Goal: Information Seeking & Learning: Check status

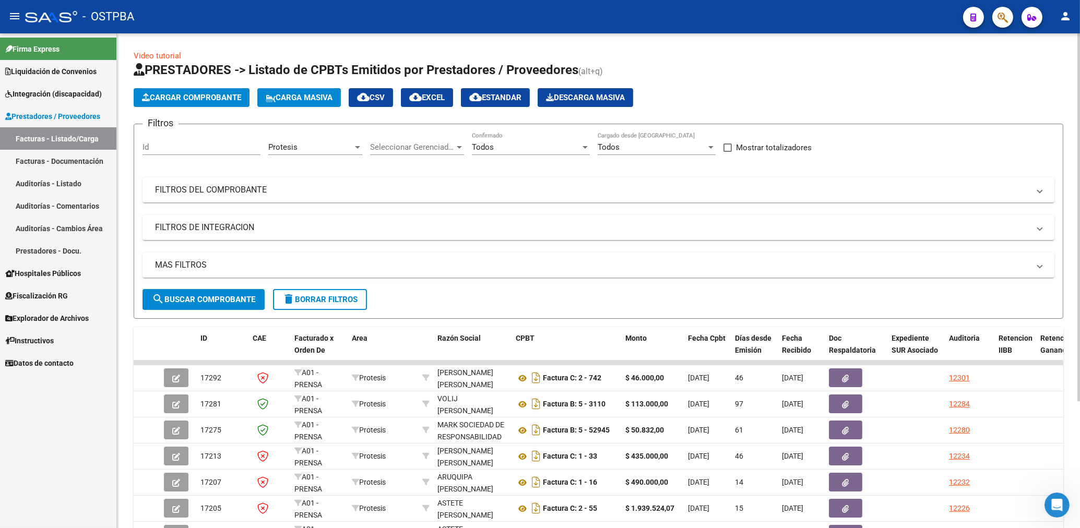
click at [335, 150] on div "Protesis" at bounding box center [310, 147] width 85 height 9
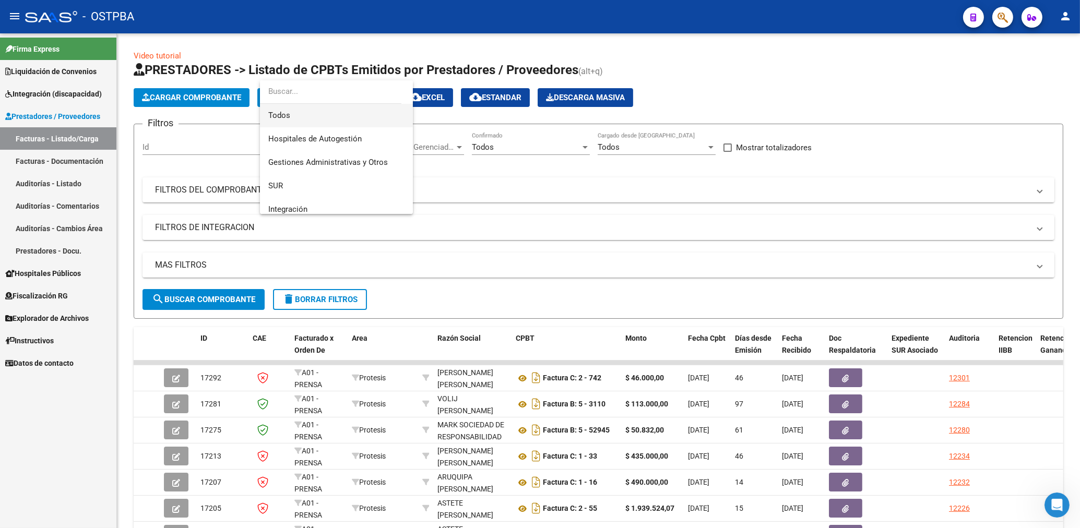
drag, startPoint x: 289, startPoint y: 117, endPoint x: 318, endPoint y: 118, distance: 29.3
click at [289, 117] on span "Todos" at bounding box center [336, 115] width 136 height 23
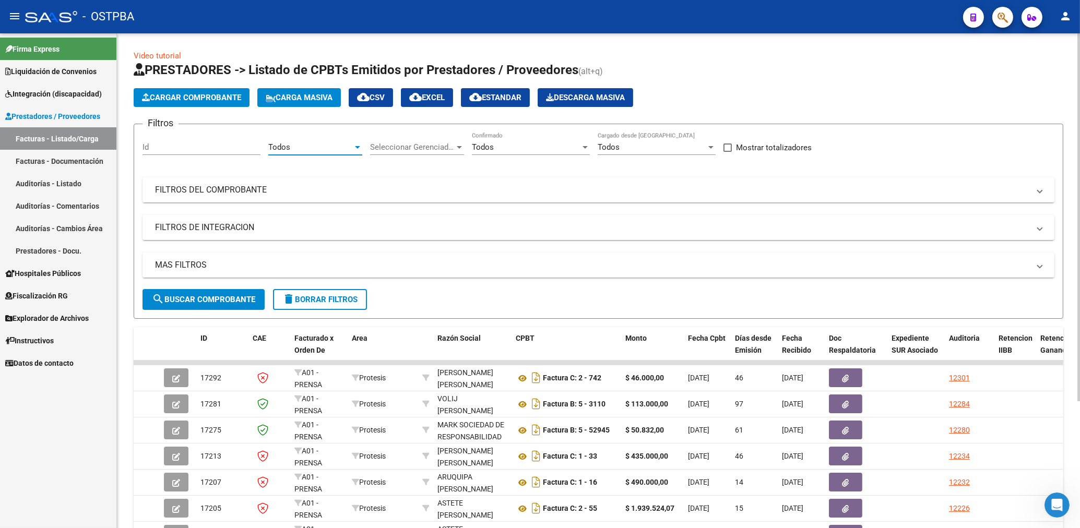
click at [678, 187] on mat-panel-title "FILTROS DEL COMPROBANTE" at bounding box center [592, 189] width 874 height 11
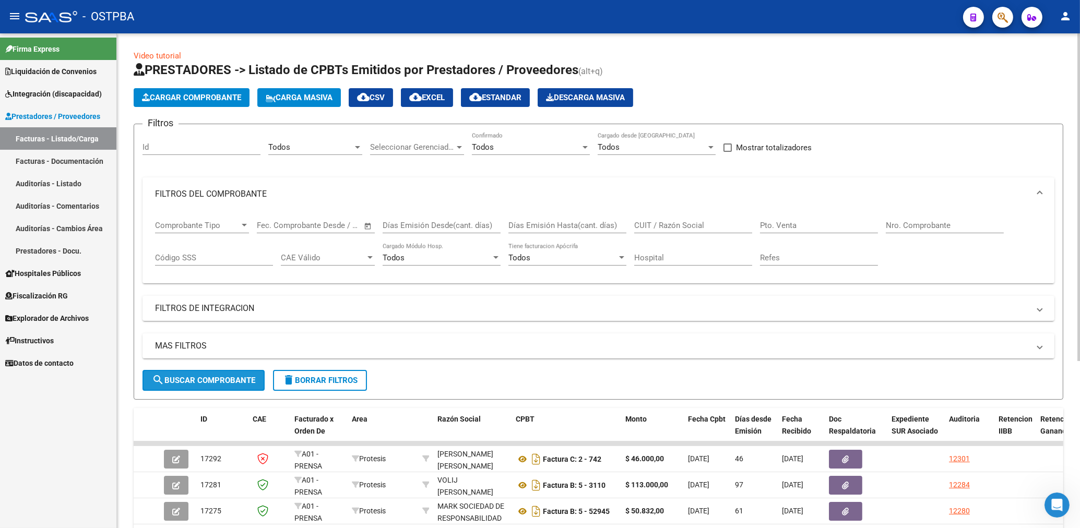
click at [226, 380] on span "search Buscar Comprobante" at bounding box center [203, 380] width 103 height 9
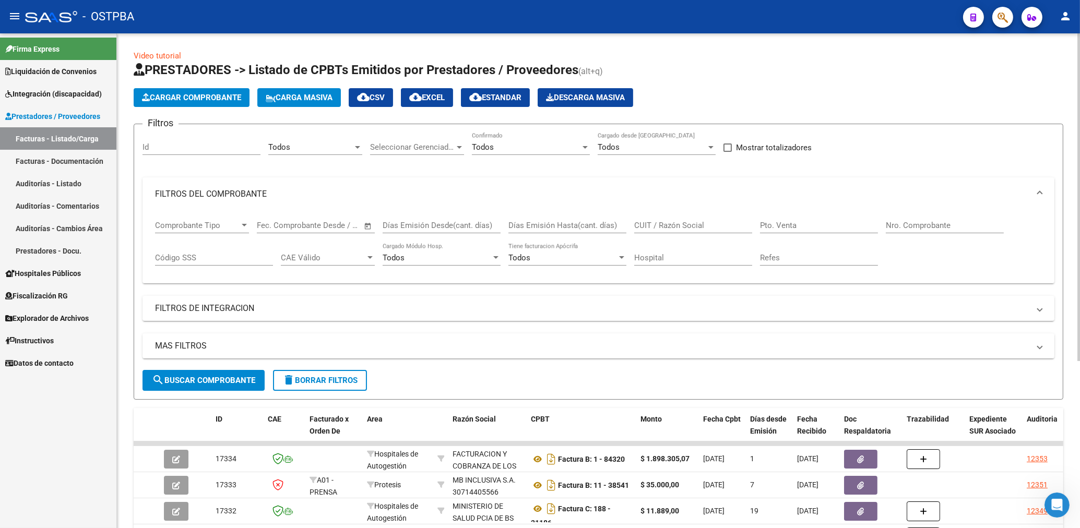
click at [347, 147] on div "Todos" at bounding box center [310, 147] width 85 height 9
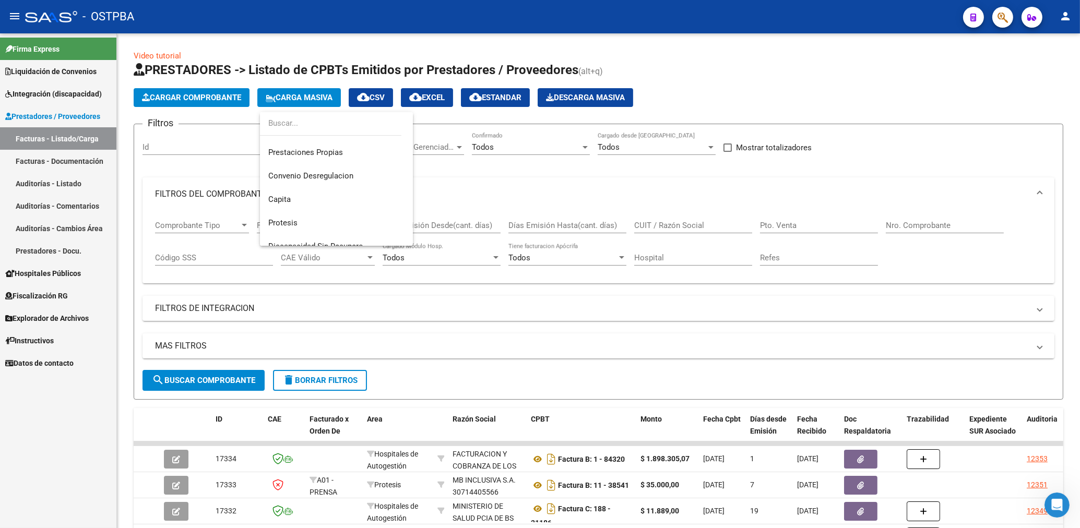
scroll to position [117, 0]
click at [321, 146] on span "Prestaciones Propias" at bounding box center [305, 147] width 75 height 9
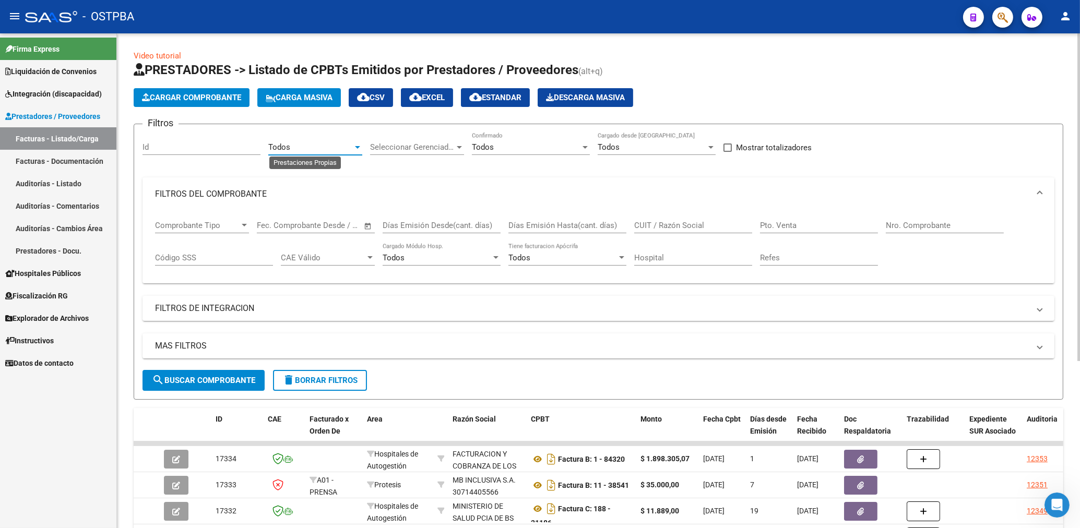
scroll to position [117, 0]
click at [239, 377] on span "search Buscar Comprobante" at bounding box center [203, 380] width 103 height 9
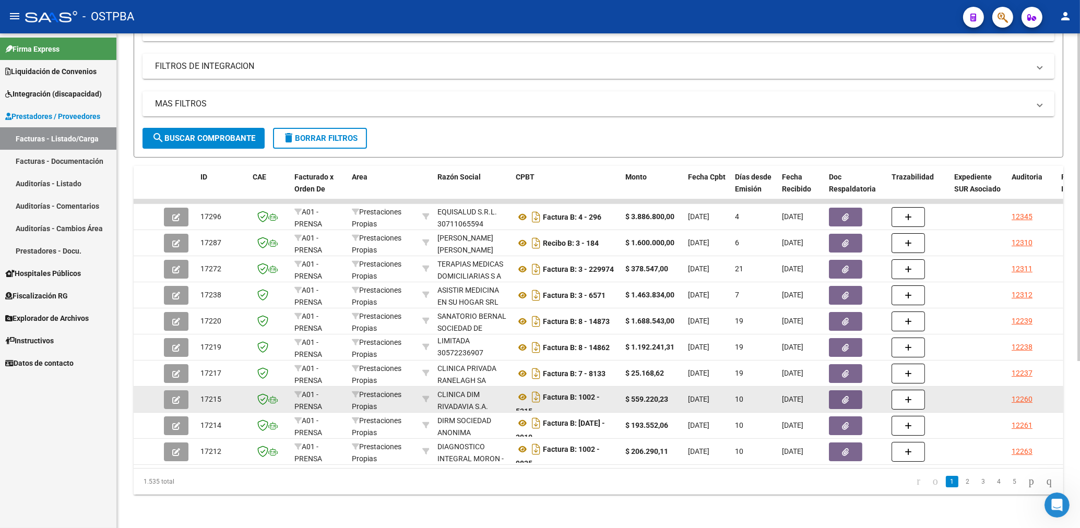
scroll to position [252, 0]
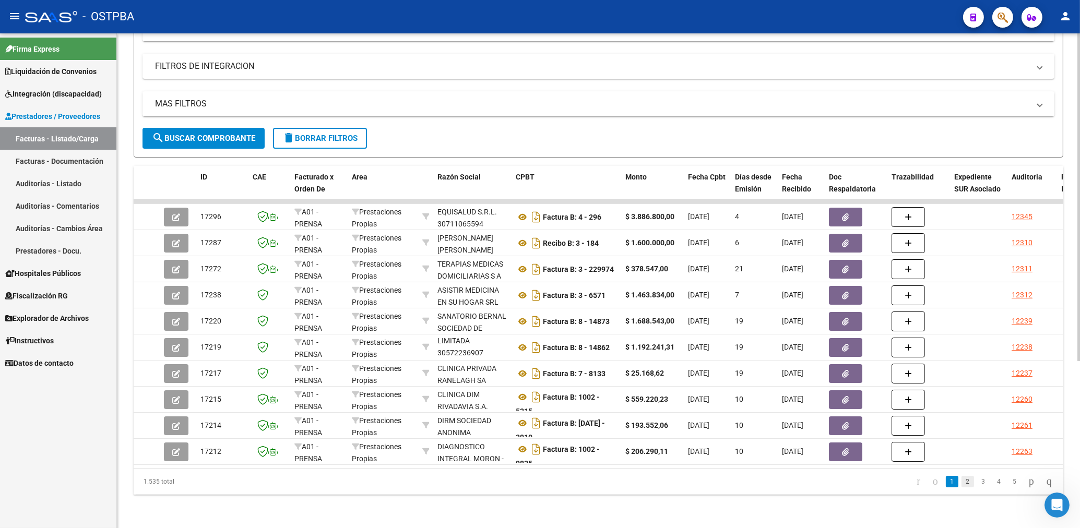
click at [962, 480] on link "2" at bounding box center [968, 481] width 13 height 11
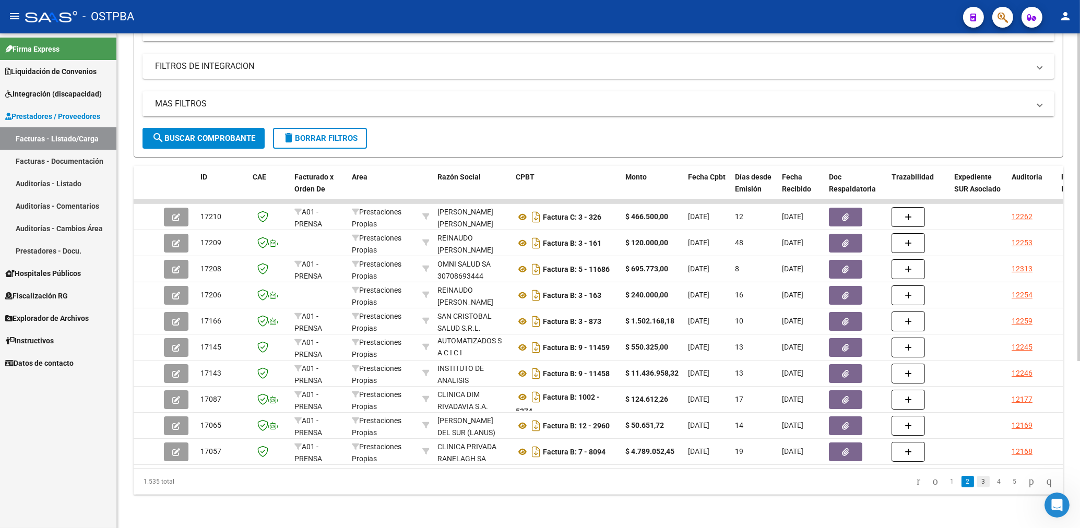
click at [977, 484] on link "3" at bounding box center [983, 481] width 13 height 11
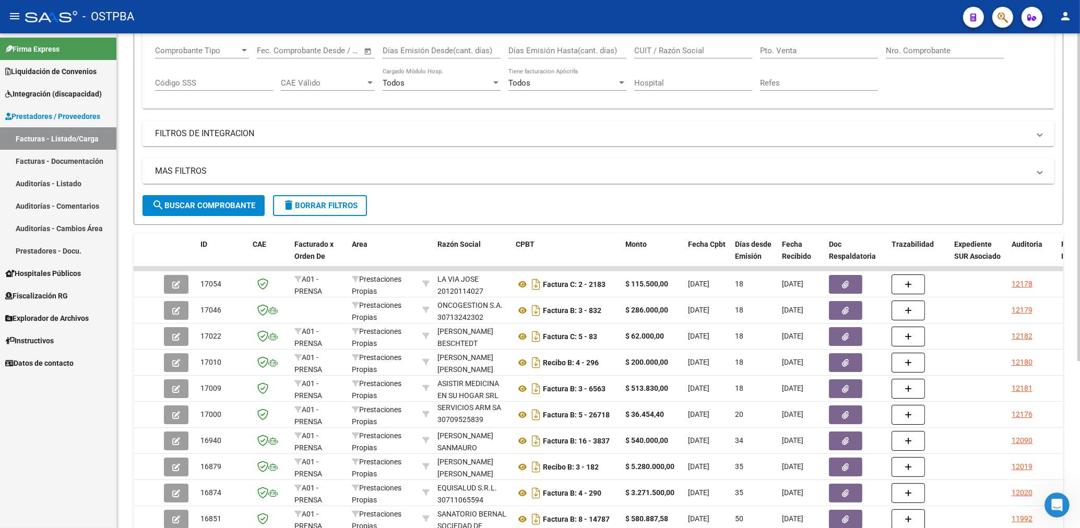
scroll to position [223, 0]
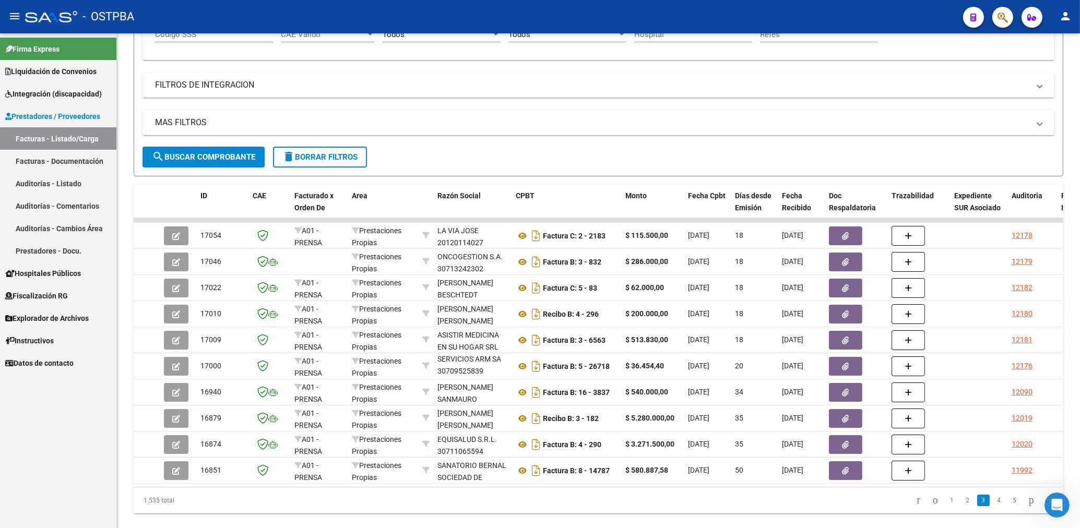
click at [991, 503] on li "4" at bounding box center [999, 501] width 16 height 18
click at [993, 505] on link "4" at bounding box center [999, 500] width 13 height 11
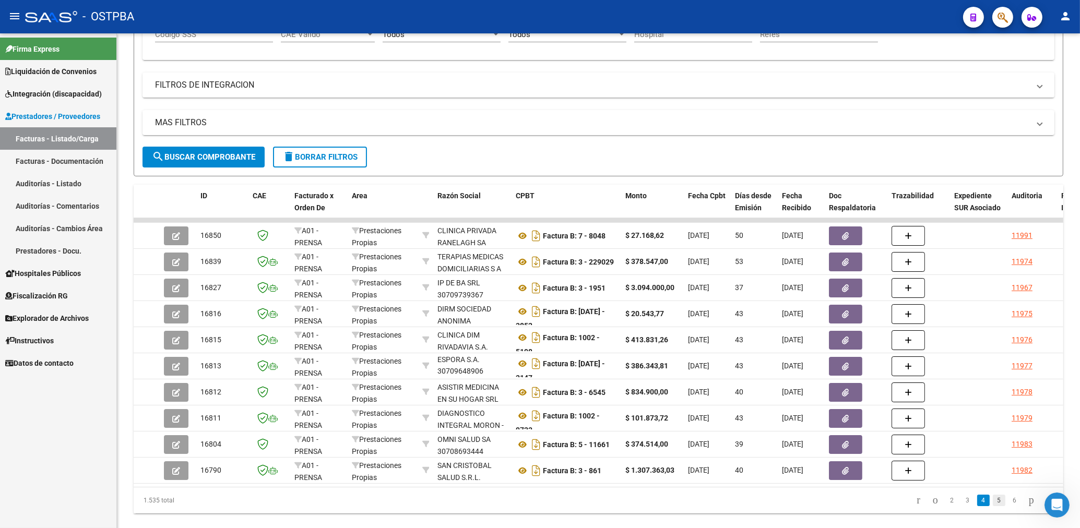
click at [993, 506] on link "5" at bounding box center [999, 500] width 13 height 11
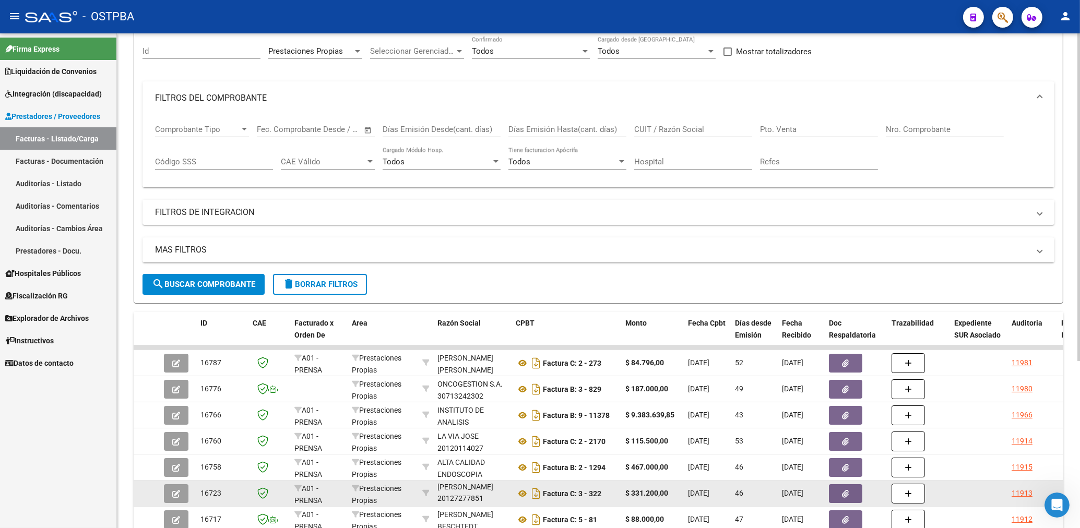
scroll to position [0, 0]
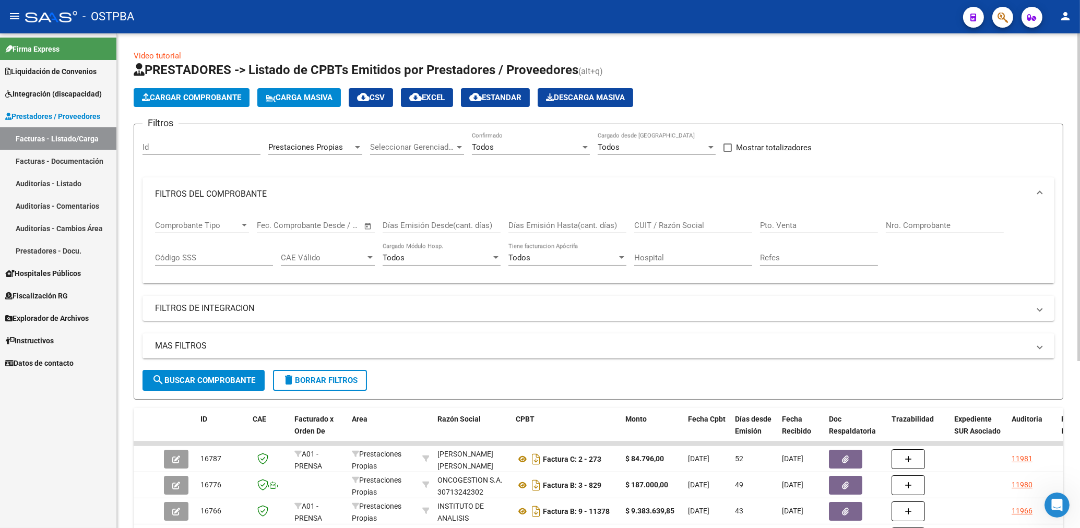
click at [672, 225] on input "CUIT / Razón Social" at bounding box center [693, 225] width 118 height 9
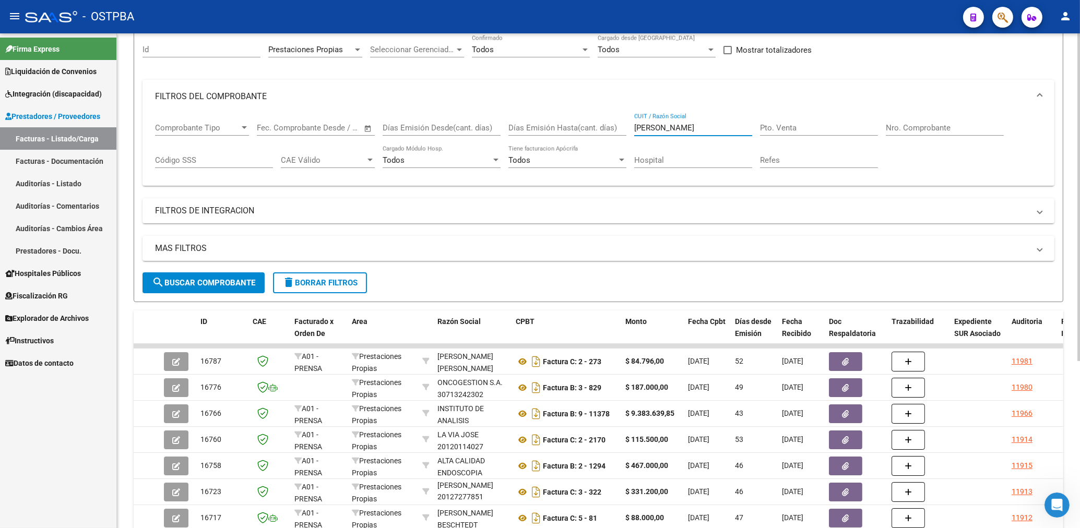
scroll to position [112, 0]
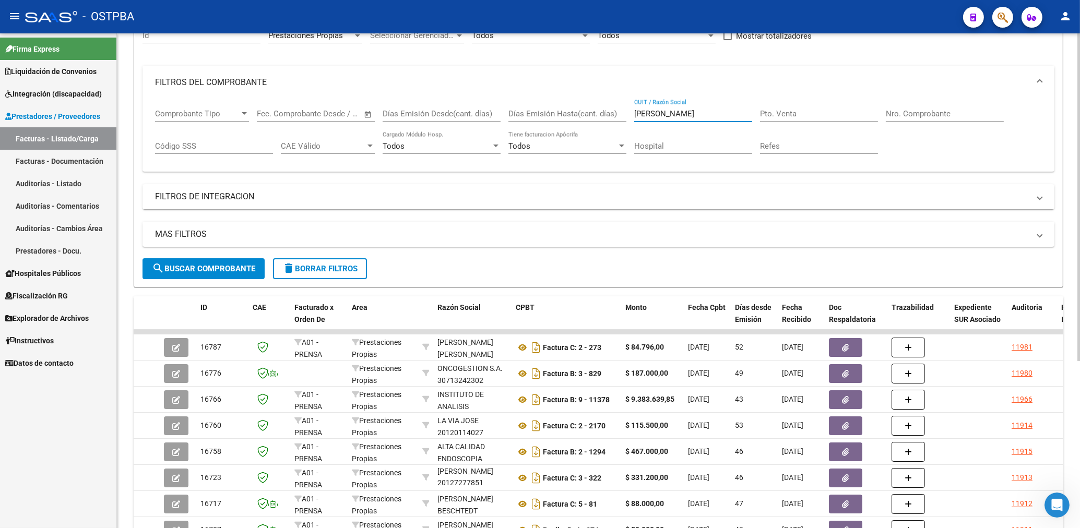
type input "[PERSON_NAME]"
click at [245, 271] on span "search Buscar Comprobante" at bounding box center [203, 268] width 103 height 9
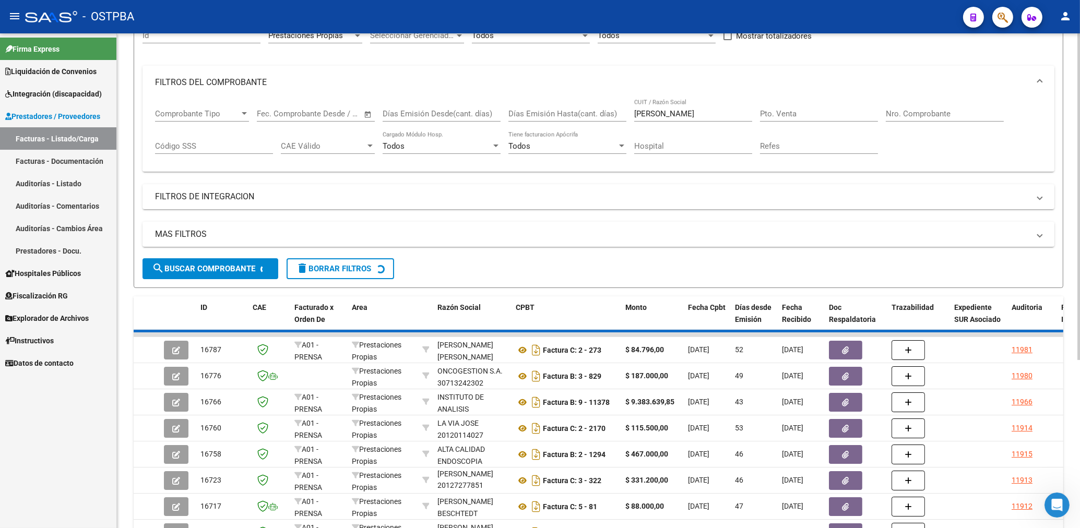
scroll to position [0, 0]
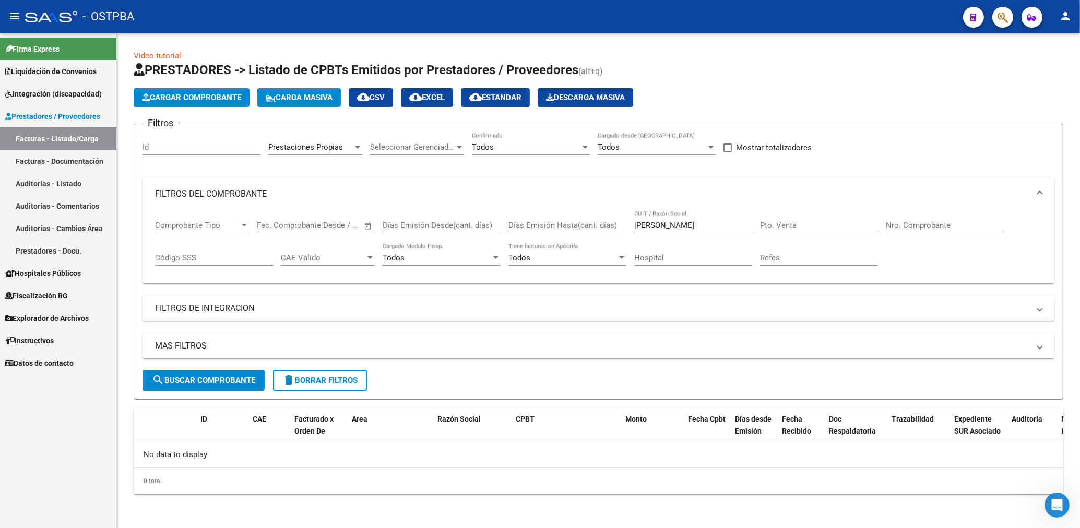
click at [341, 140] on div "Prestaciones Propias Area" at bounding box center [315, 144] width 94 height 22
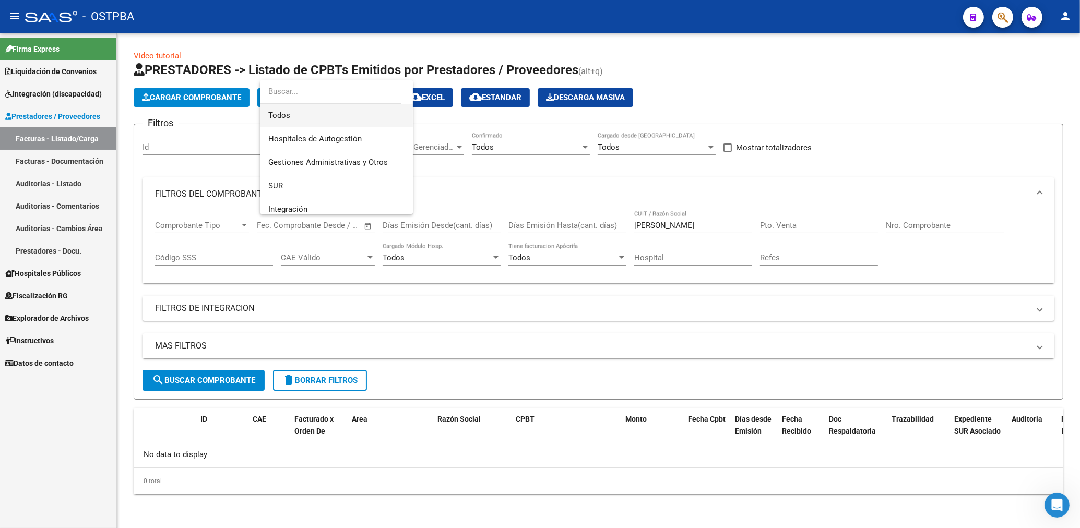
click at [273, 116] on span "Todos" at bounding box center [336, 115] width 136 height 23
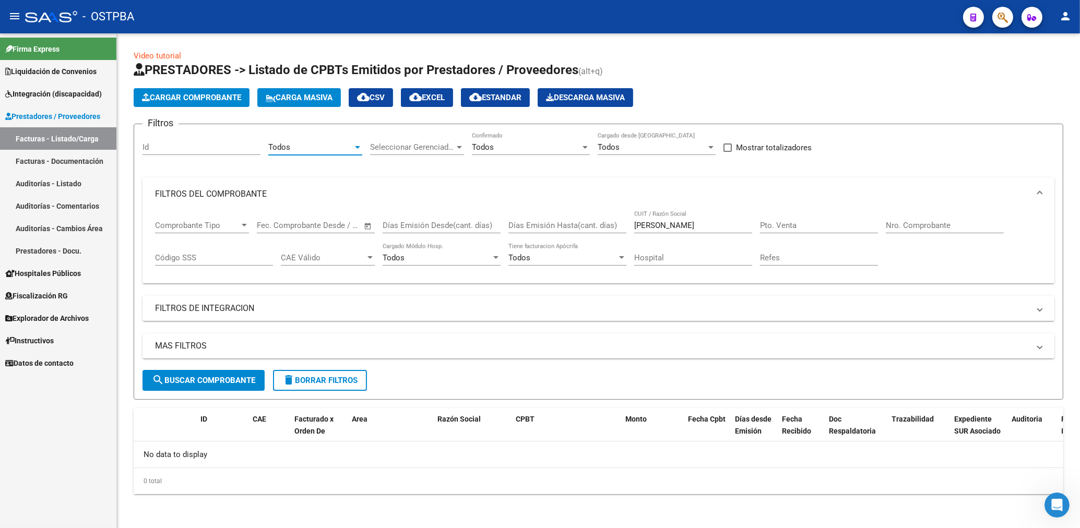
click at [215, 385] on span "search Buscar Comprobante" at bounding box center [203, 380] width 103 height 9
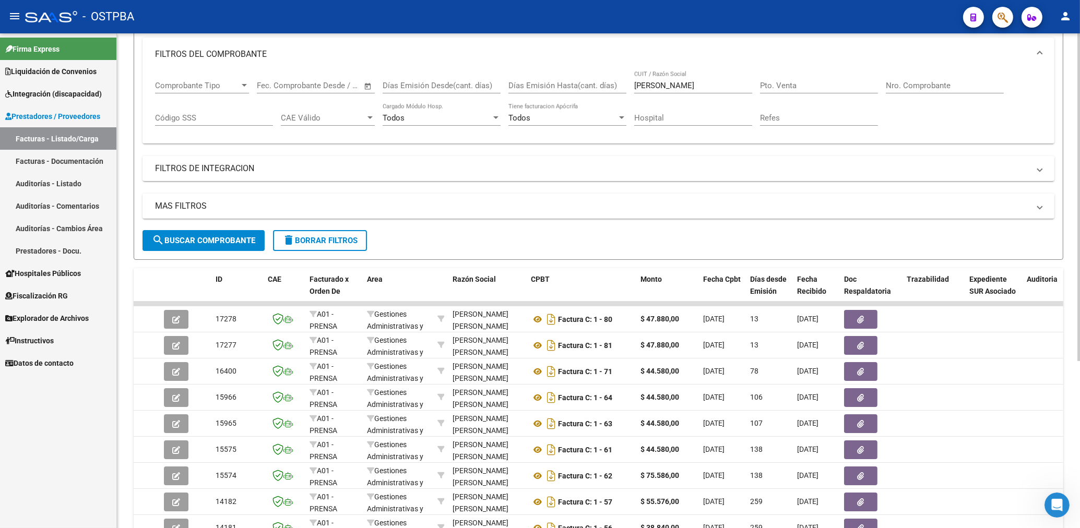
scroll to position [168, 0]
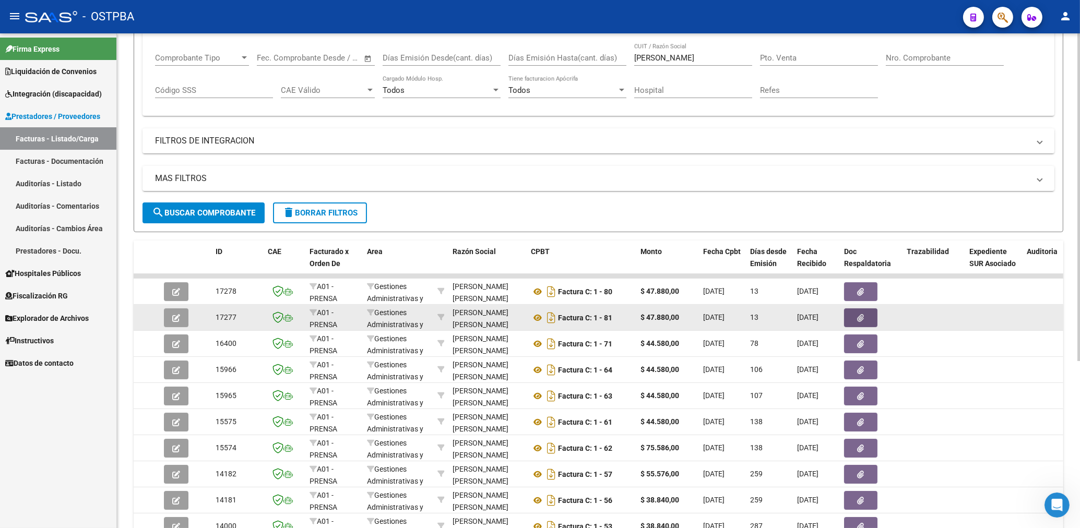
click at [869, 316] on button "button" at bounding box center [860, 318] width 33 height 19
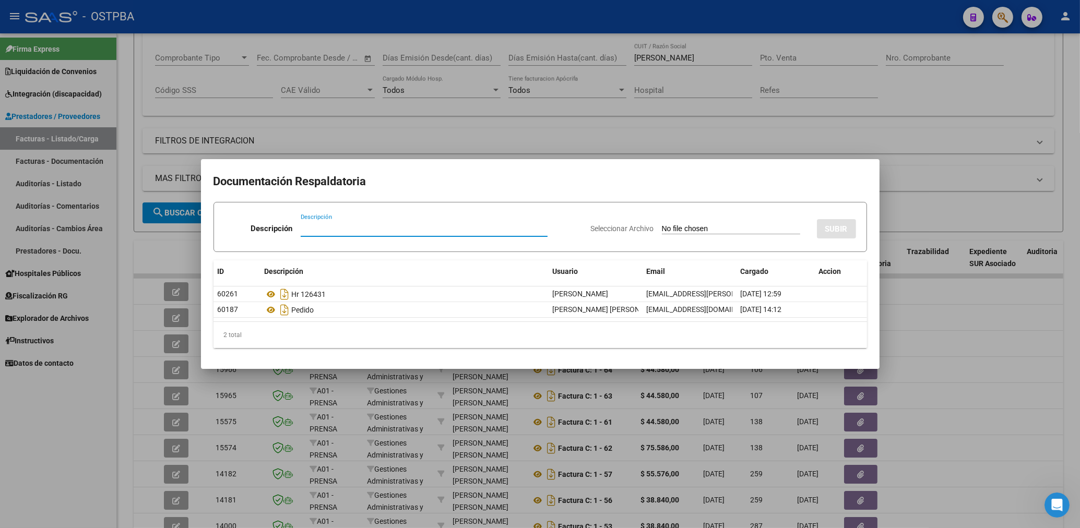
click at [505, 139] on div at bounding box center [540, 264] width 1080 height 528
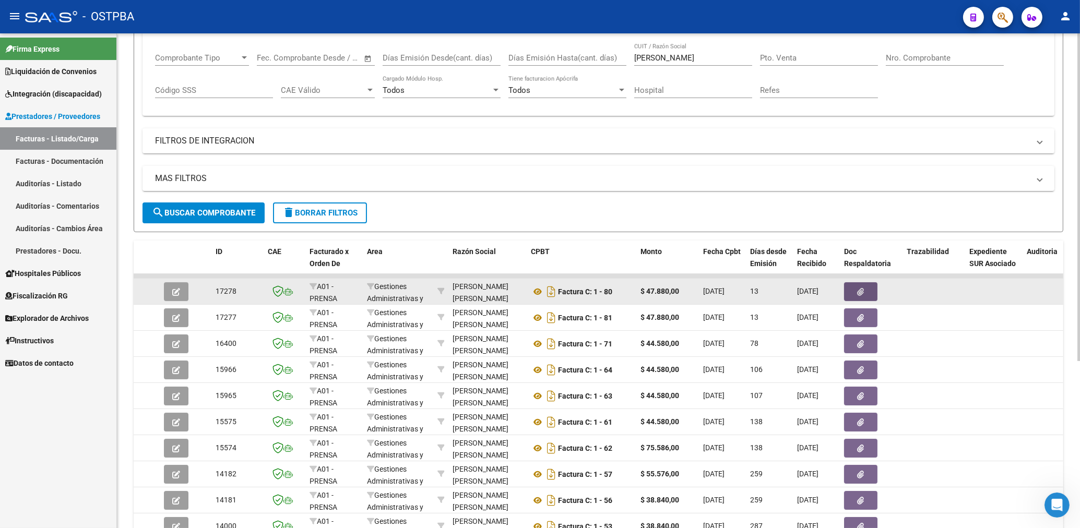
click at [869, 291] on button "button" at bounding box center [860, 291] width 33 height 19
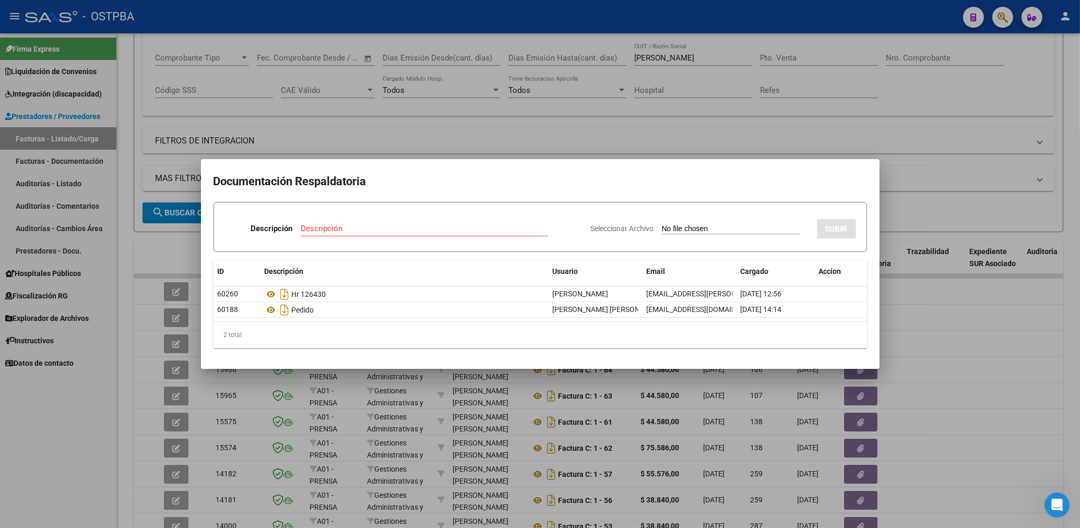
click at [538, 144] on div at bounding box center [540, 264] width 1080 height 528
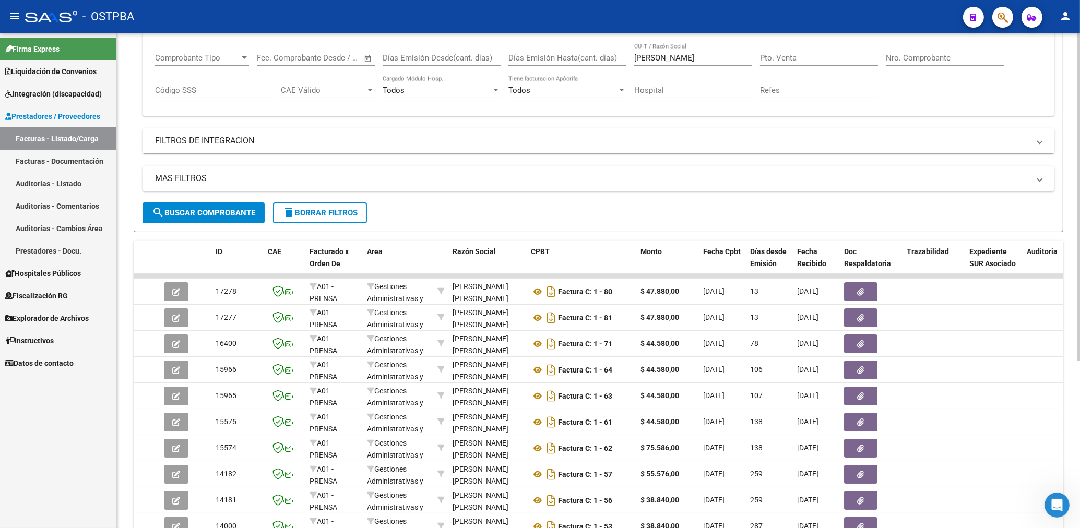
click at [706, 181] on mat-panel-title "MAS FILTROS" at bounding box center [592, 178] width 874 height 11
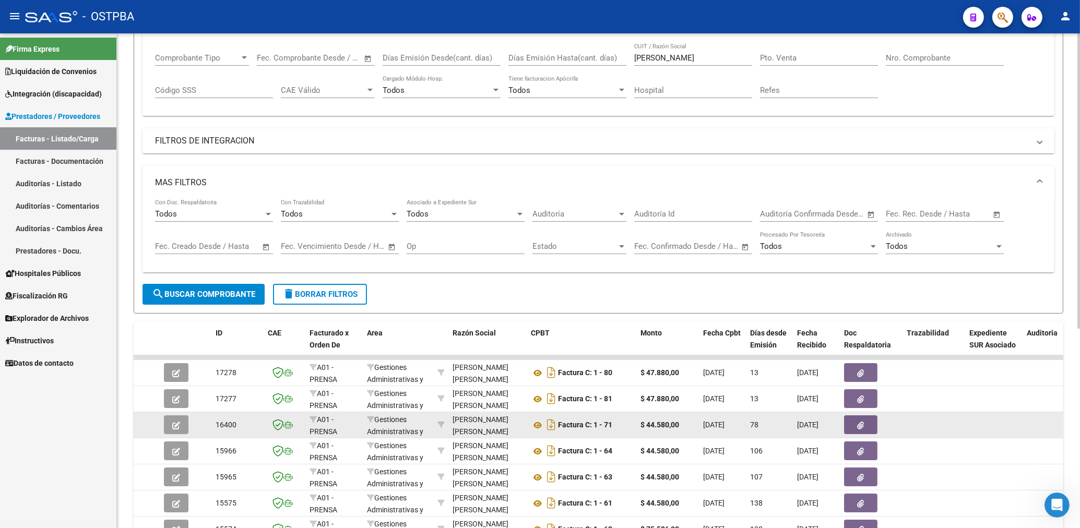
scroll to position [223, 0]
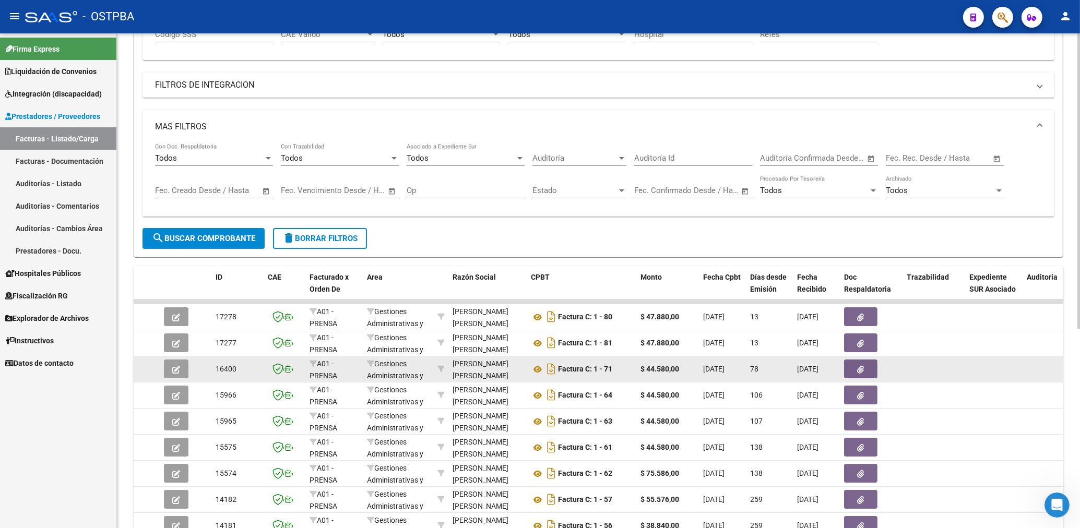
click at [863, 369] on icon "button" at bounding box center [861, 370] width 7 height 8
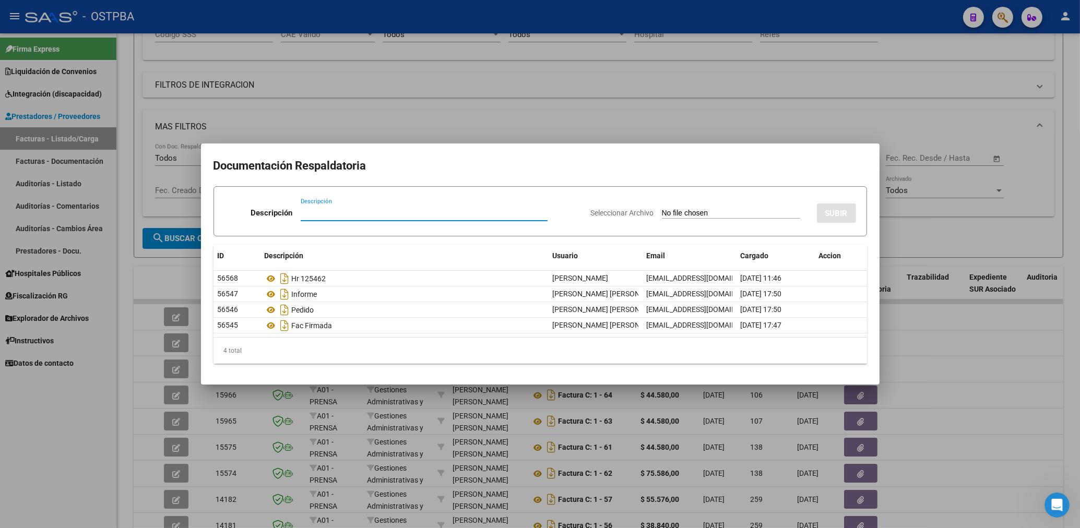
click at [533, 89] on div at bounding box center [540, 264] width 1080 height 528
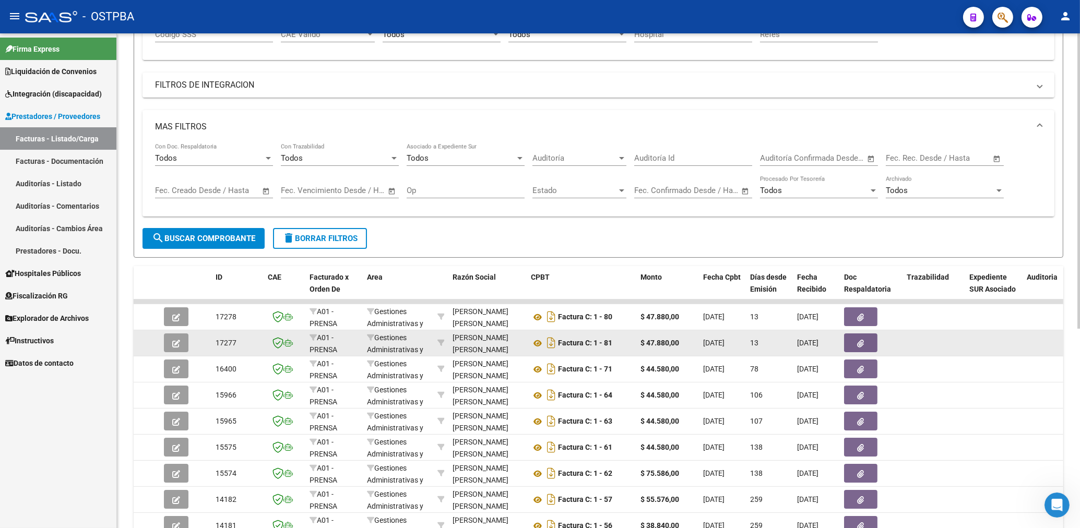
click at [861, 343] on icon "button" at bounding box center [861, 344] width 7 height 8
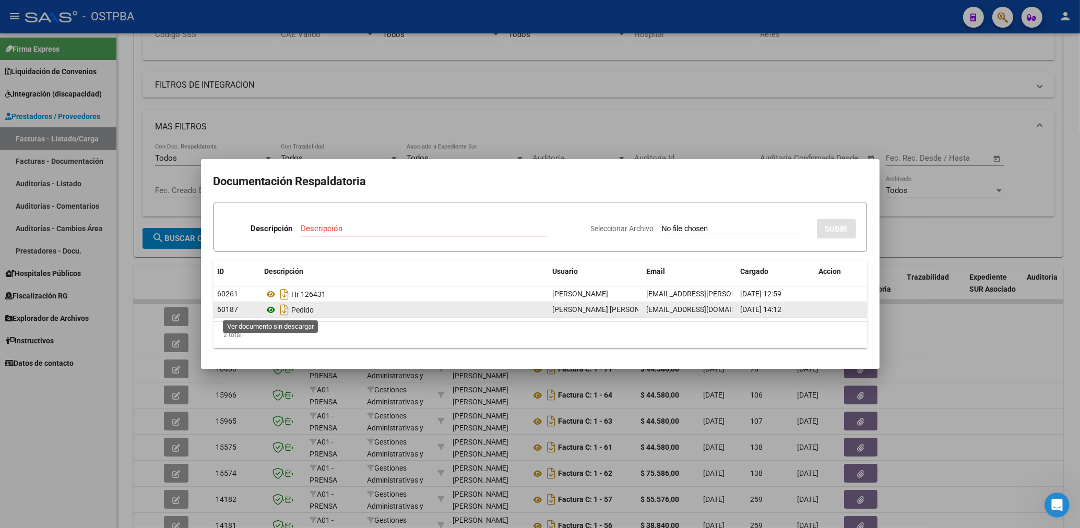
click at [272, 313] on icon at bounding box center [272, 310] width 14 height 13
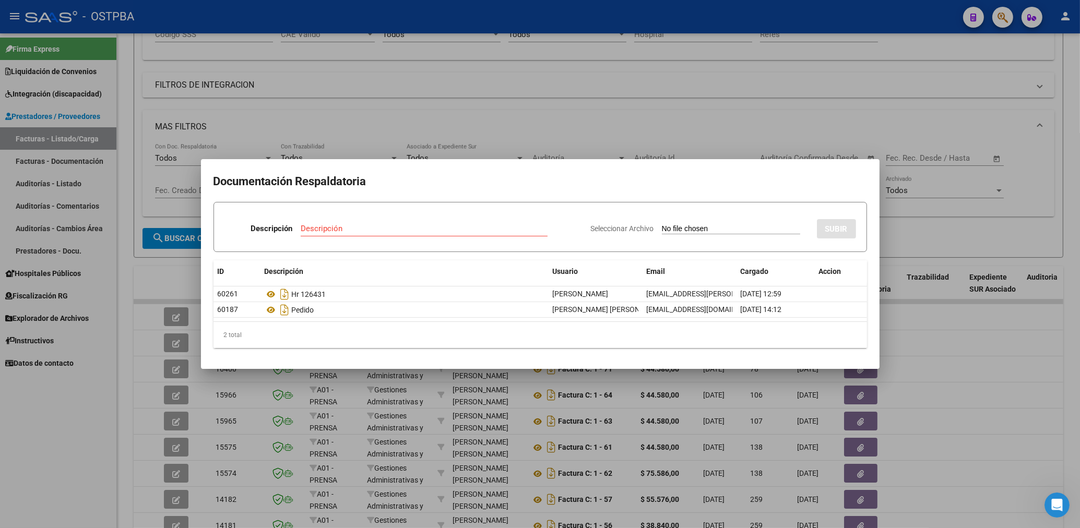
click at [550, 81] on div at bounding box center [540, 264] width 1080 height 528
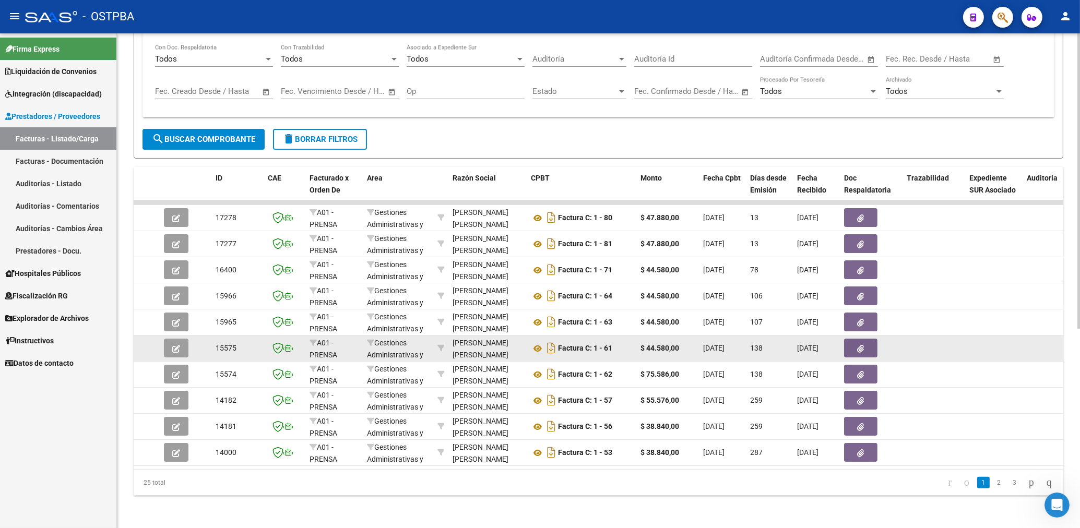
scroll to position [333, 0]
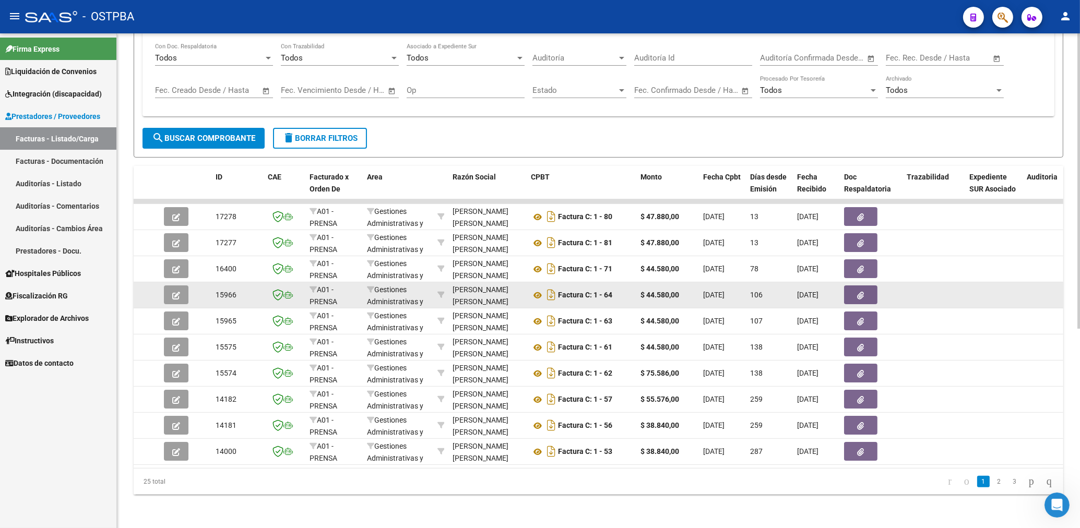
click at [869, 286] on button "button" at bounding box center [860, 295] width 33 height 19
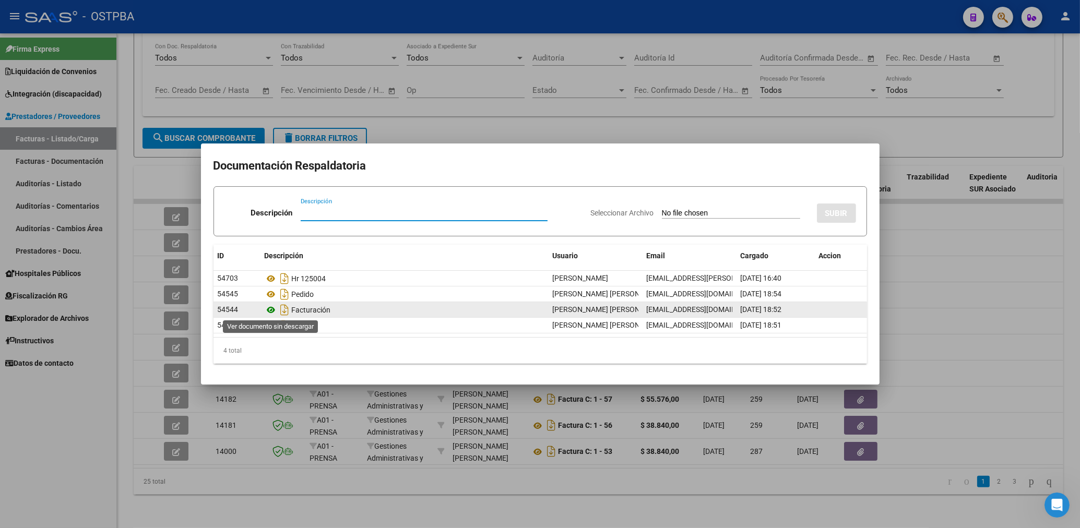
click at [272, 309] on icon at bounding box center [272, 310] width 14 height 13
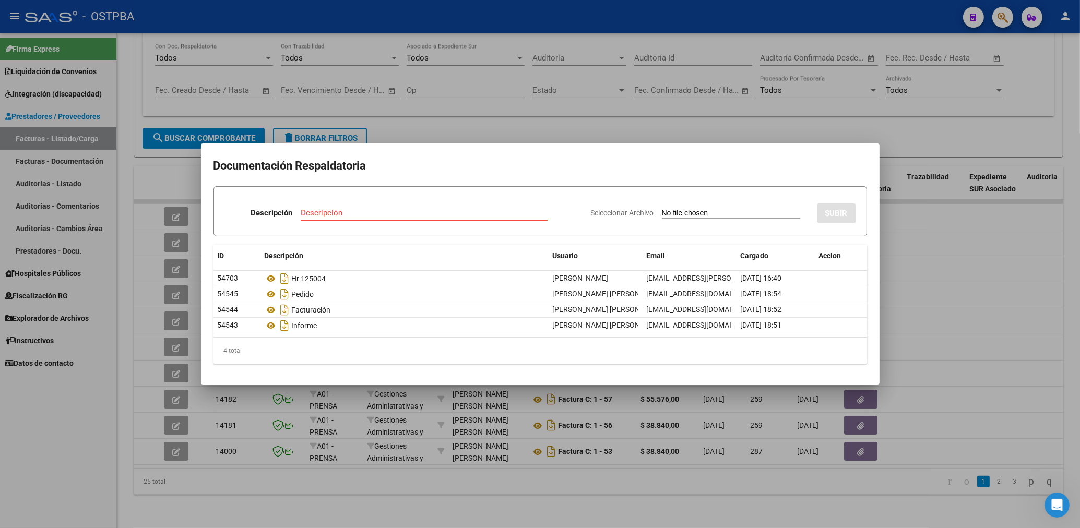
click at [489, 110] on div at bounding box center [540, 264] width 1080 height 528
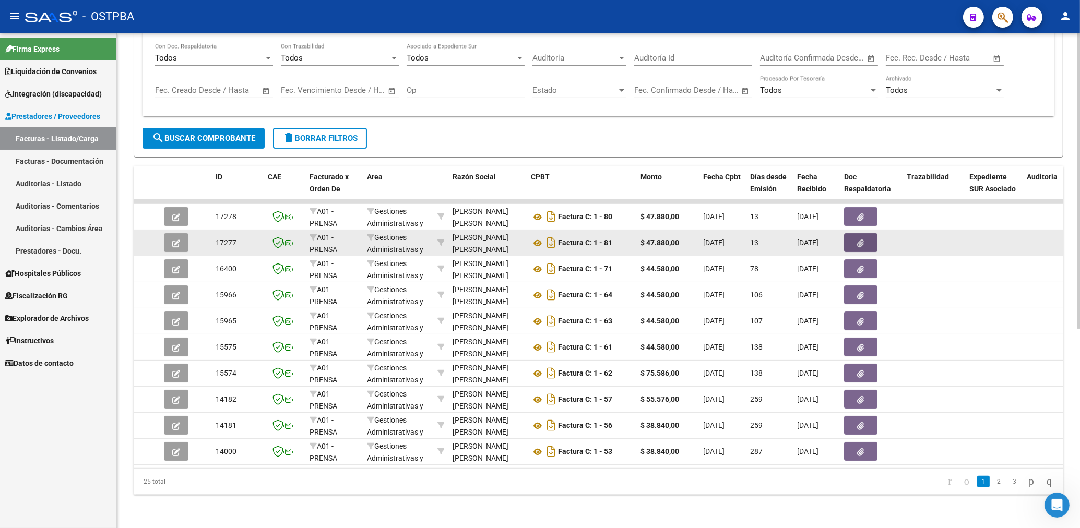
click at [856, 233] on button "button" at bounding box center [860, 242] width 33 height 19
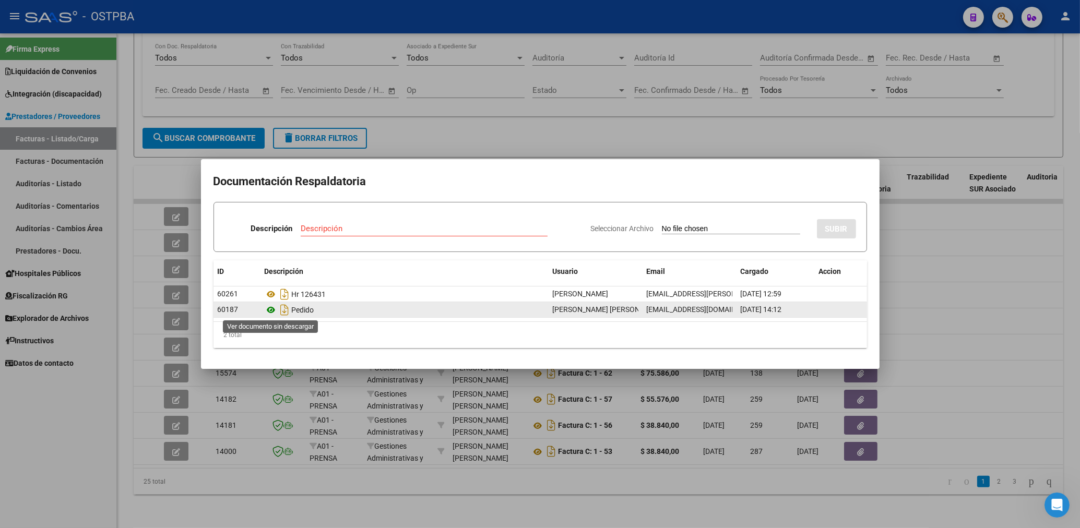
click at [273, 310] on icon at bounding box center [272, 310] width 14 height 13
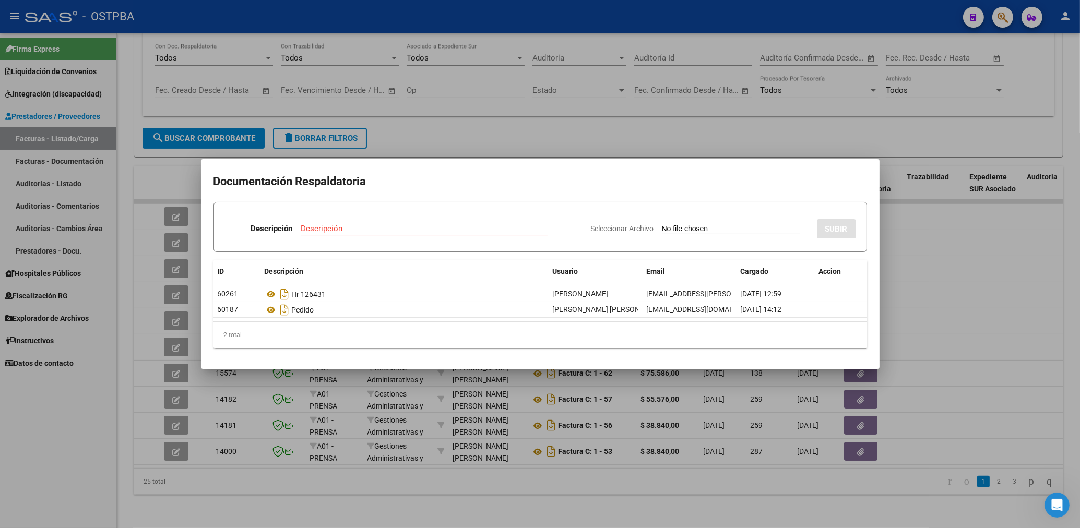
click at [509, 132] on div at bounding box center [540, 264] width 1080 height 528
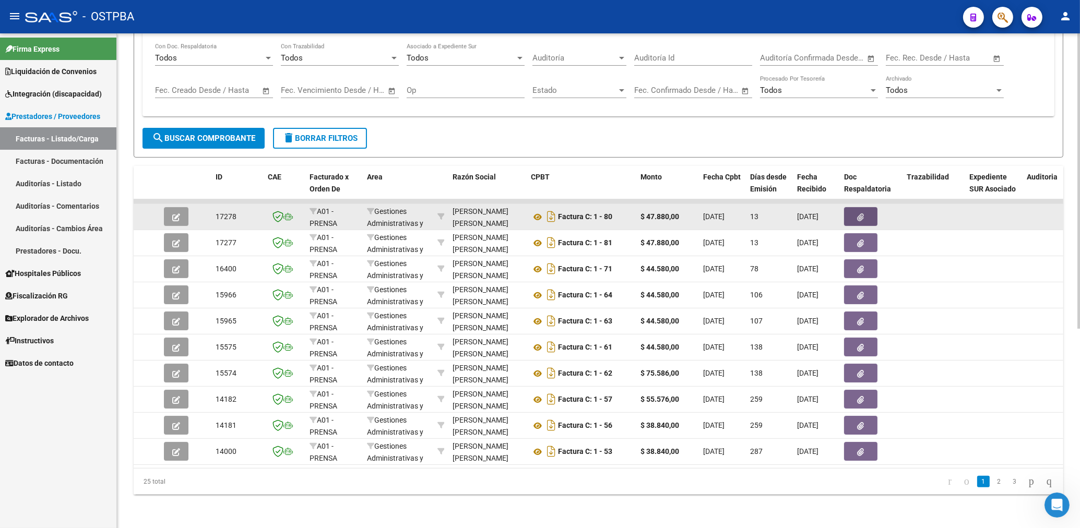
click at [848, 207] on button "button" at bounding box center [860, 216] width 33 height 19
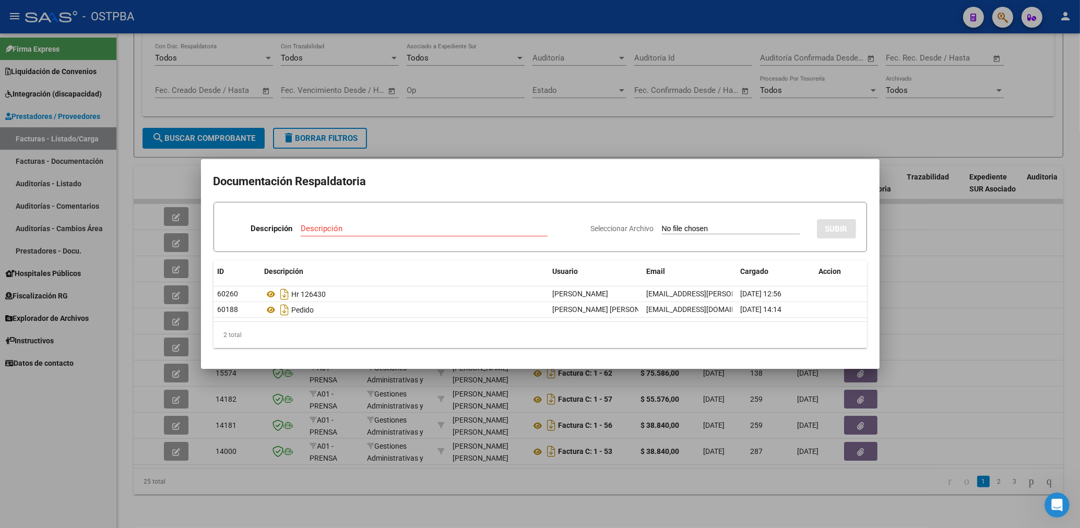
click at [544, 122] on div at bounding box center [540, 264] width 1080 height 528
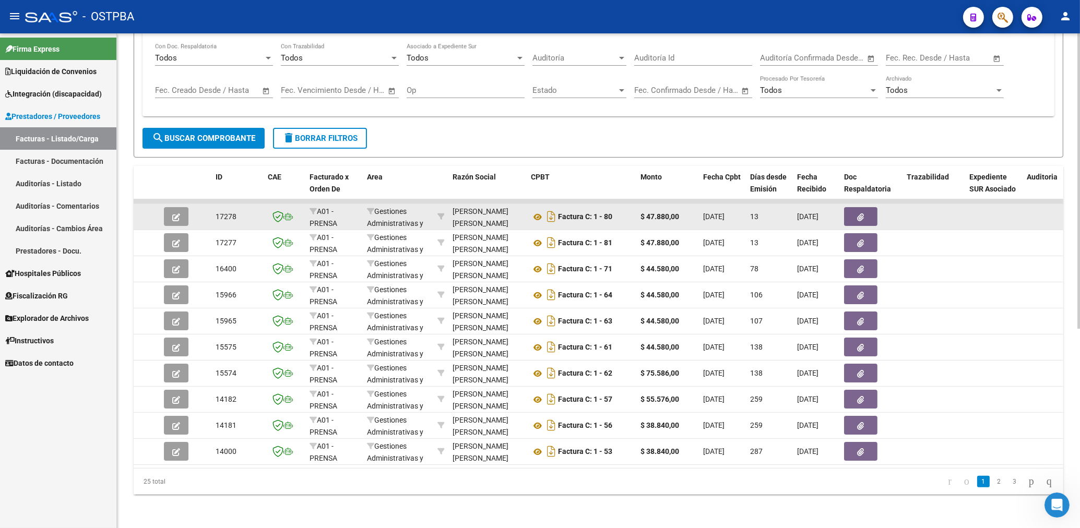
click at [170, 207] on button "button" at bounding box center [176, 216] width 25 height 19
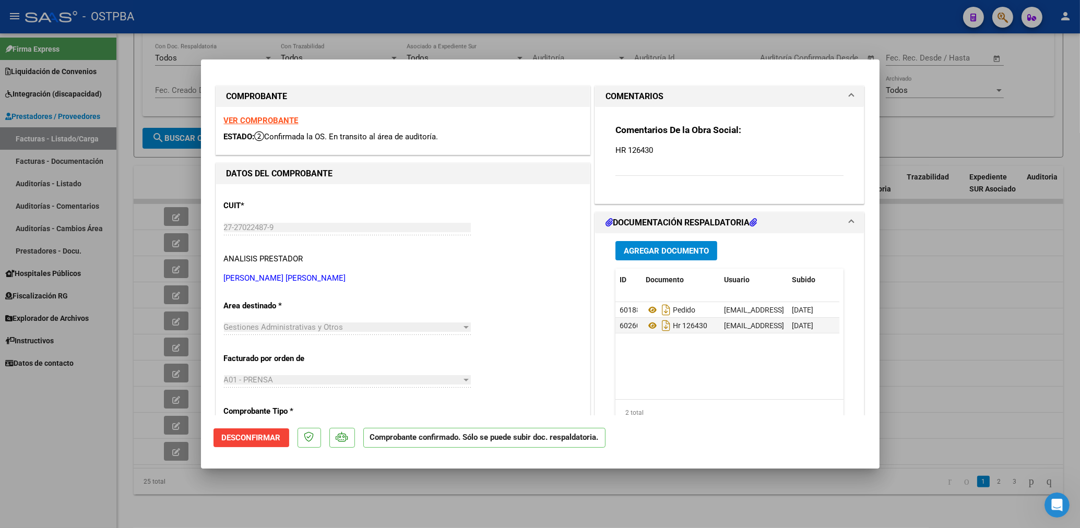
click at [274, 120] on strong "VER COMPROBANTE" at bounding box center [261, 120] width 75 height 9
click at [286, 120] on strong "VER COMPROBANTE" at bounding box center [261, 120] width 75 height 9
click at [360, 45] on div at bounding box center [540, 264] width 1080 height 528
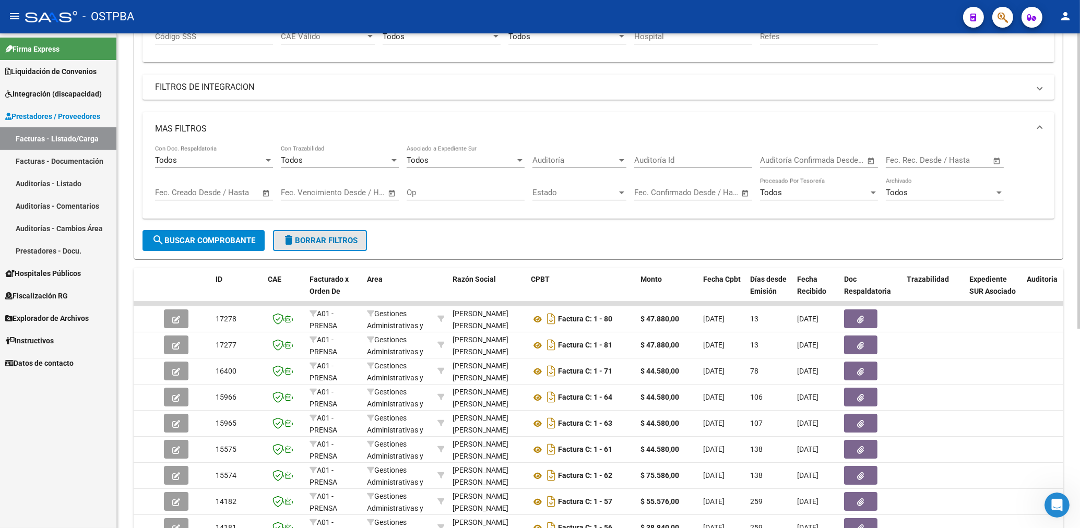
click at [341, 243] on span "delete Borrar Filtros" at bounding box center [319, 240] width 75 height 9
